Goal: Transaction & Acquisition: Subscribe to service/newsletter

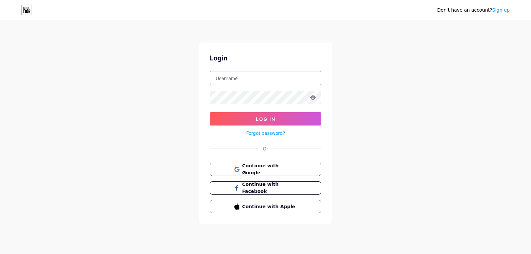
type input "[EMAIL_ADDRESS][DOMAIN_NAME]"
click at [377, 39] on div "Don't have an account? Sign up Login [EMAIL_ADDRESS][DOMAIN_NAME] Log In Forgot…" at bounding box center [265, 122] width 531 height 245
click at [506, 11] on link "Sign up" at bounding box center [501, 9] width 18 height 5
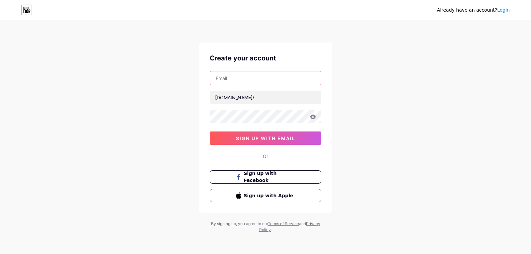
drag, startPoint x: 243, startPoint y: 77, endPoint x: 233, endPoint y: 87, distance: 14.1
click at [242, 77] on input "text" at bounding box center [265, 77] width 111 height 13
paste input "[EMAIL_ADDRESS][DOMAIN_NAME]"
type input "[EMAIL_ADDRESS][DOMAIN_NAME]"
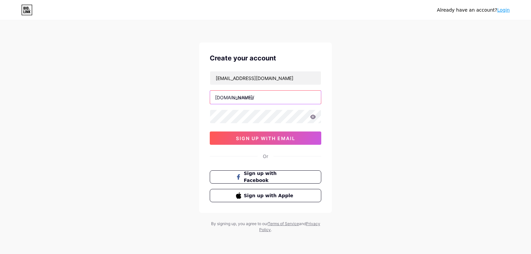
click at [245, 96] on input "text" at bounding box center [265, 97] width 111 height 13
paste input "dawnengineering"
type input "dawnengineering"
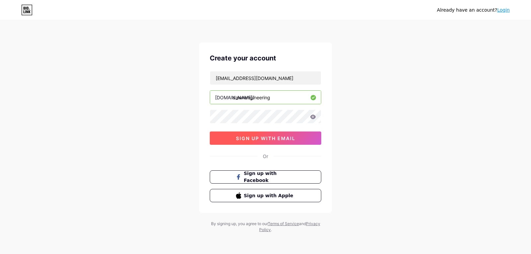
click at [254, 138] on span "sign up with email" at bounding box center [265, 138] width 59 height 6
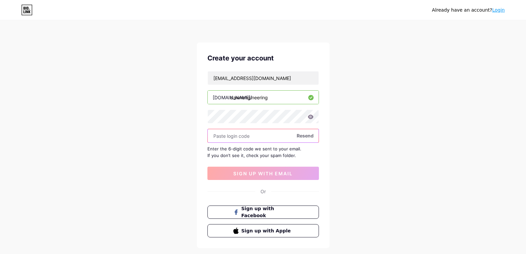
click at [241, 137] on input "text" at bounding box center [263, 135] width 111 height 13
paste input "291184"
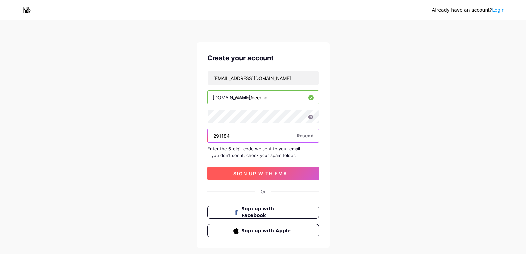
type input "291184"
click at [256, 174] on span "sign up with email" at bounding box center [262, 173] width 59 height 6
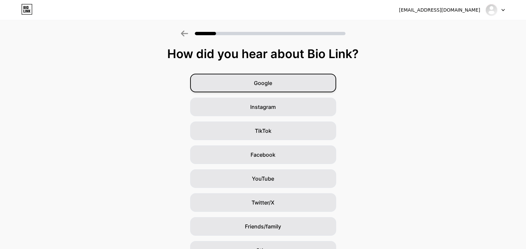
click at [266, 86] on span "Google" at bounding box center [263, 83] width 18 height 8
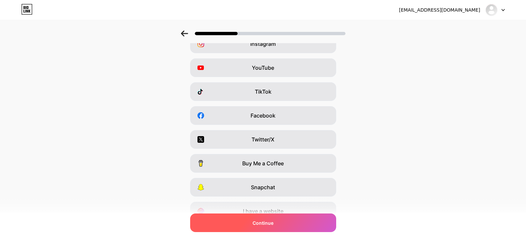
scroll to position [70, 0]
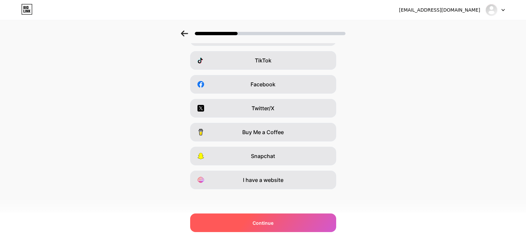
click at [272, 221] on span "Continue" at bounding box center [262, 222] width 21 height 7
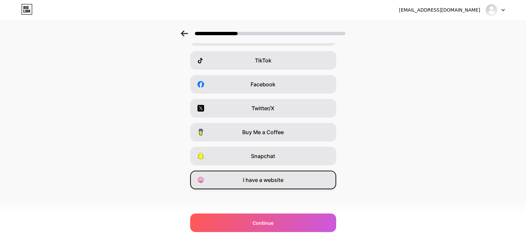
click at [266, 180] on span "I have a website" at bounding box center [263, 180] width 40 height 8
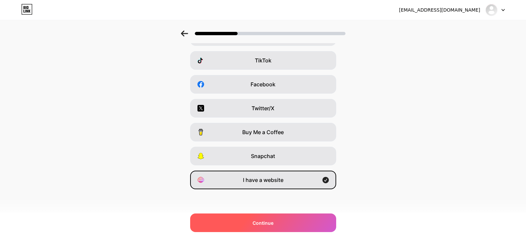
click at [271, 221] on span "Continue" at bounding box center [262, 222] width 21 height 7
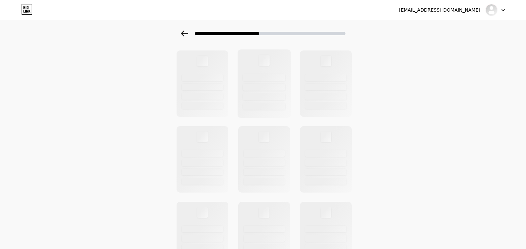
scroll to position [0, 0]
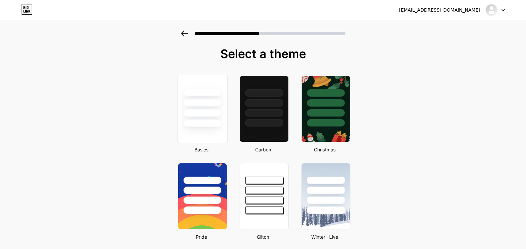
click at [200, 113] on div at bounding box center [202, 113] width 39 height 8
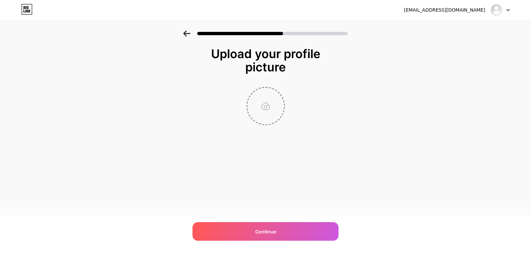
click at [264, 110] on input "file" at bounding box center [265, 106] width 37 height 37
type input "C:\fakepath\Screenshot [DATE] 151618.png"
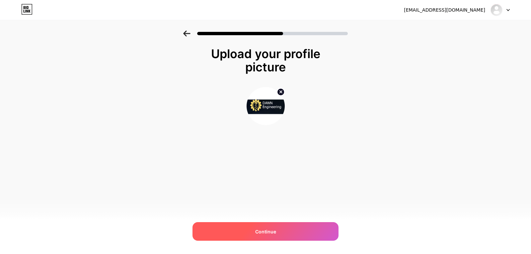
click at [261, 239] on div "Continue" at bounding box center [265, 231] width 146 height 19
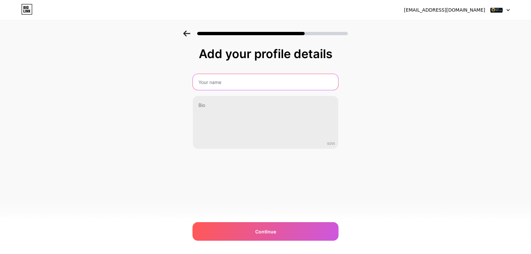
click at [228, 89] on input "text" at bounding box center [265, 82] width 145 height 16
paste input "[PERSON_NAME] Engineering"
type input "[PERSON_NAME] Engineering"
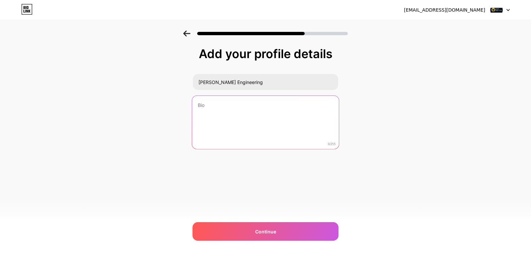
click at [244, 121] on textarea at bounding box center [265, 122] width 147 height 54
drag, startPoint x: 233, startPoint y: 105, endPoint x: 174, endPoint y: 106, distance: 59.4
click at [174, 106] on div "Add your profile details [PERSON_NAME] Engineering 0/255 Continue Error" at bounding box center [265, 107] width 531 height 152
paste textarea "[PERSON_NAME] delivers dependable industrial maintenance services designed to m…"
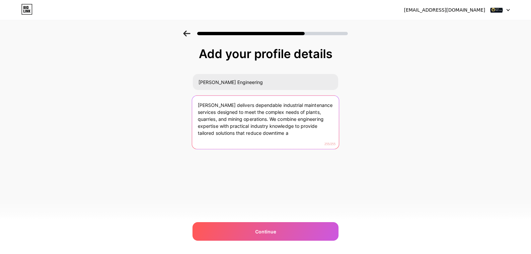
drag, startPoint x: 241, startPoint y: 119, endPoint x: 271, endPoint y: 148, distance: 41.5
click at [271, 148] on textarea "[PERSON_NAME] delivers dependable industrial maintenance services designed to m…" at bounding box center [265, 122] width 147 height 54
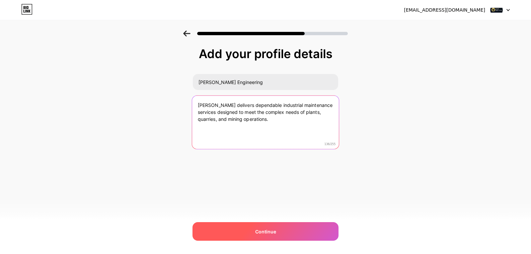
type textarea "[PERSON_NAME] delivers dependable industrial maintenance services designed to m…"
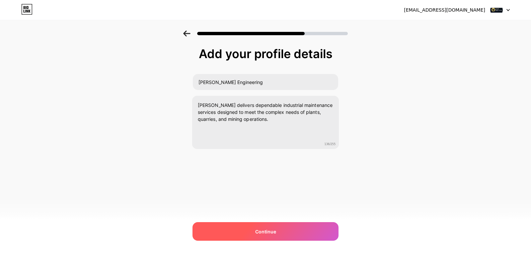
click at [280, 229] on div "Continue" at bounding box center [265, 231] width 146 height 19
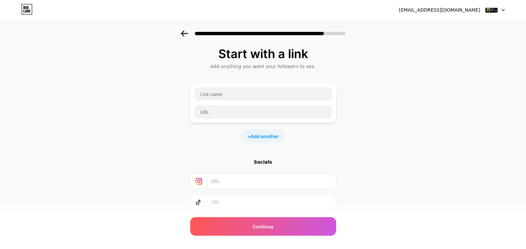
click at [357, 131] on div "Start with a link Add anything you want your followers to see. + Add another So…" at bounding box center [263, 147] width 526 height 233
click at [239, 99] on input "text" at bounding box center [262, 93] width 137 height 13
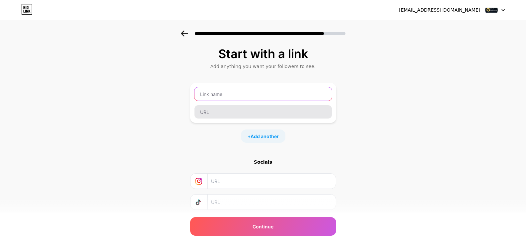
paste input "[URL][DOMAIN_NAME][PERSON_NAME]"
type input "[URL][DOMAIN_NAME][PERSON_NAME]"
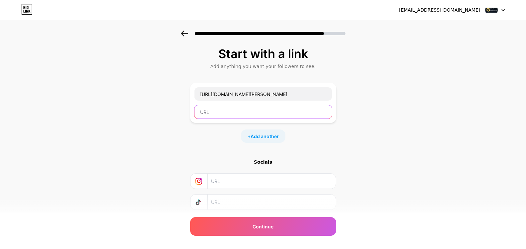
click at [219, 113] on input "text" at bounding box center [262, 111] width 137 height 13
paste input "[URL][DOMAIN_NAME][PERSON_NAME]"
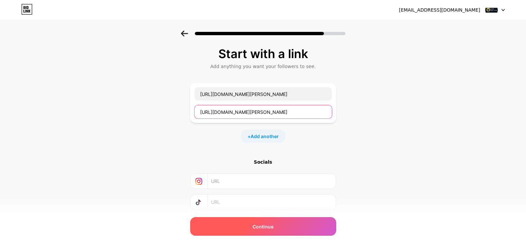
type input "[URL][DOMAIN_NAME][PERSON_NAME]"
click at [256, 228] on span "Continue" at bounding box center [262, 226] width 21 height 7
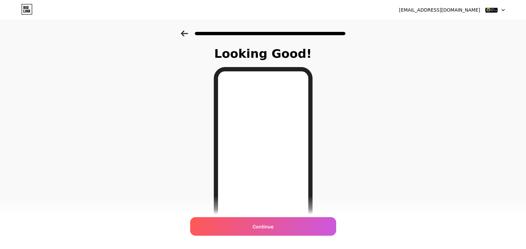
scroll to position [85, 0]
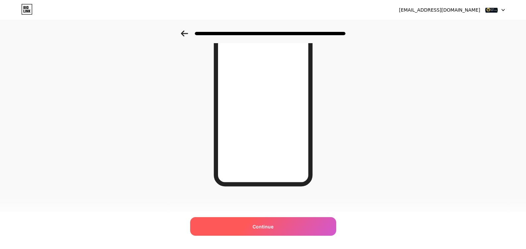
click at [270, 229] on span "Continue" at bounding box center [262, 226] width 21 height 7
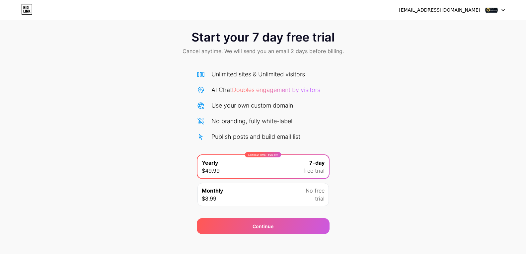
scroll to position [13, 0]
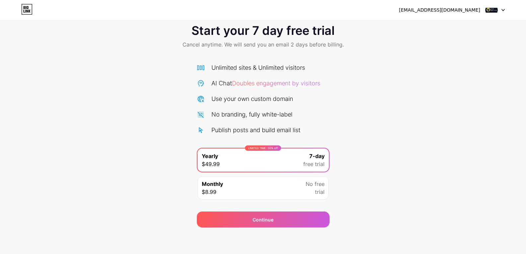
click at [282, 189] on div "Monthly $8.99 No free trial" at bounding box center [262, 187] width 131 height 23
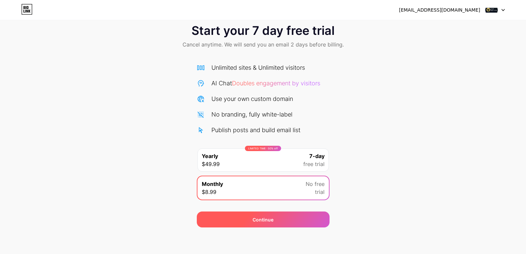
click at [259, 223] on div "Continue" at bounding box center [263, 219] width 133 height 16
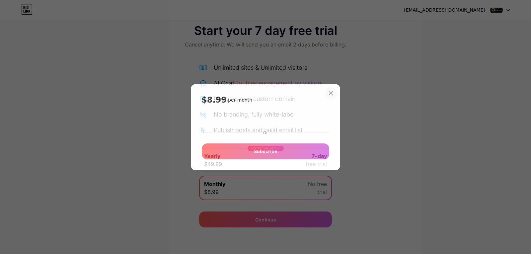
click at [333, 92] on div "$8.99 per month Or Subscribe" at bounding box center [265, 127] width 149 height 86
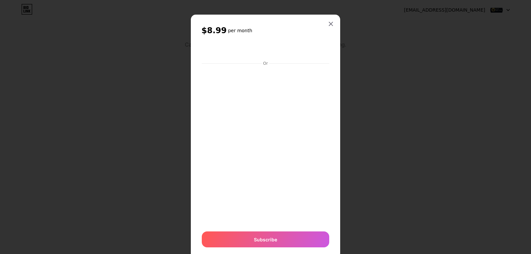
drag, startPoint x: 326, startPoint y: 24, endPoint x: 333, endPoint y: 40, distance: 17.7
click at [328, 25] on icon at bounding box center [330, 23] width 5 height 5
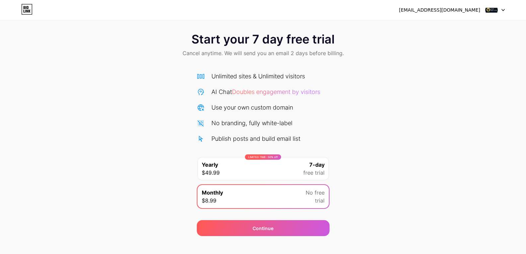
scroll to position [0, 0]
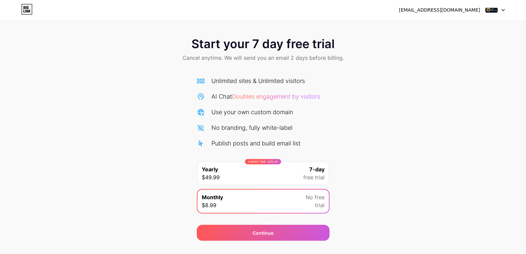
click at [465, 148] on div "Start your 7 day free trial Cancel anytime. We will send you an email 2 days be…" at bounding box center [263, 136] width 526 height 210
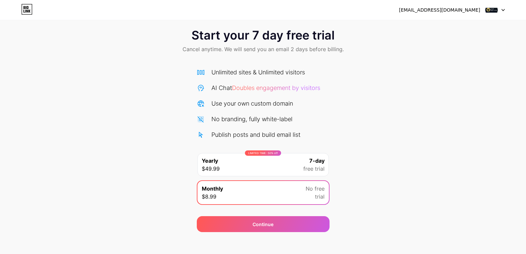
scroll to position [13, 0]
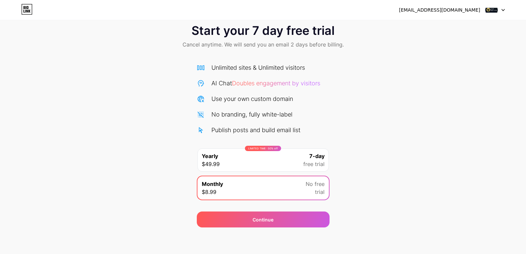
click at [311, 163] on span "free trial" at bounding box center [313, 164] width 21 height 8
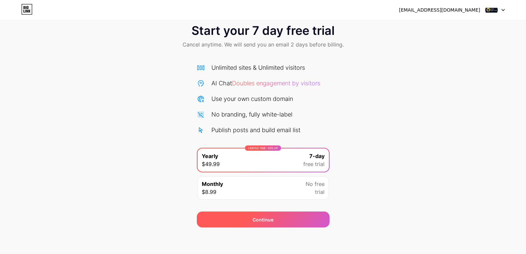
click at [290, 218] on div "Continue" at bounding box center [263, 219] width 133 height 16
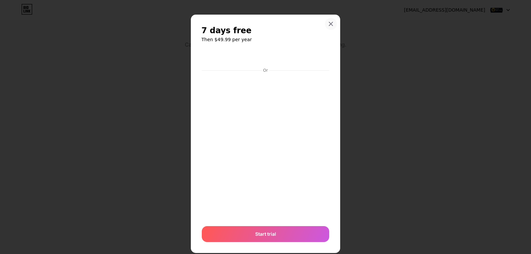
click at [328, 22] on icon at bounding box center [330, 23] width 5 height 5
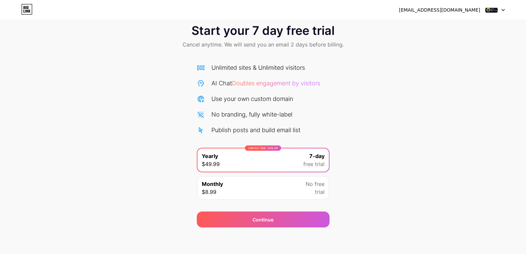
scroll to position [0, 0]
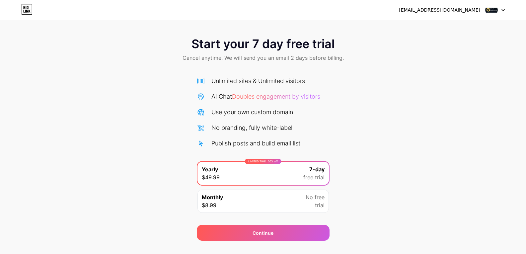
click at [454, 83] on div "Start your 7 day free trial Cancel anytime. We will send you an email 2 days be…" at bounding box center [263, 136] width 526 height 210
click at [495, 8] on img at bounding box center [491, 10] width 13 height 13
click at [24, 10] on icon at bounding box center [26, 9] width 11 height 11
